Goal: Information Seeking & Learning: Learn about a topic

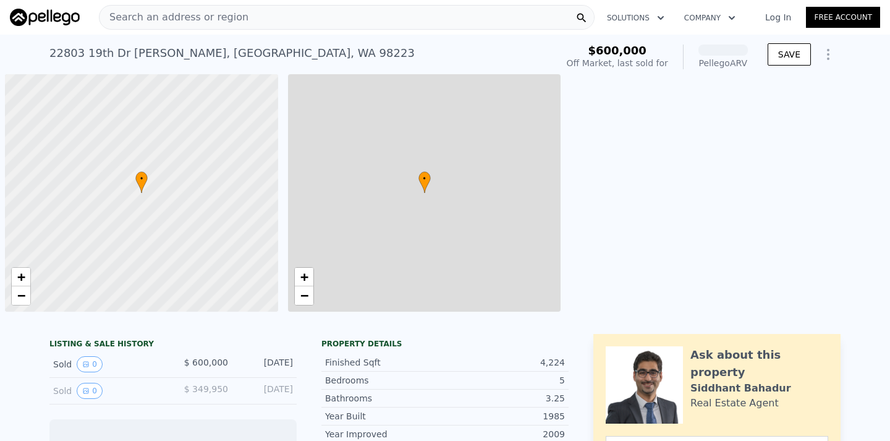
scroll to position [0, 5]
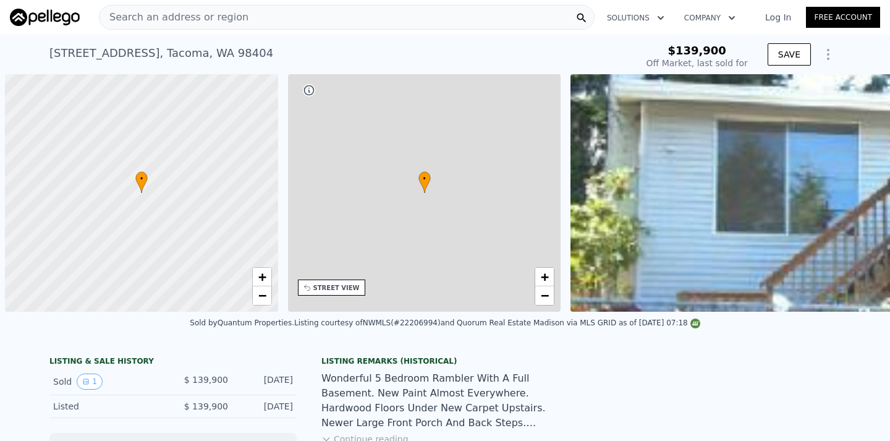
scroll to position [0, 5]
